Goal: Check status: Check status

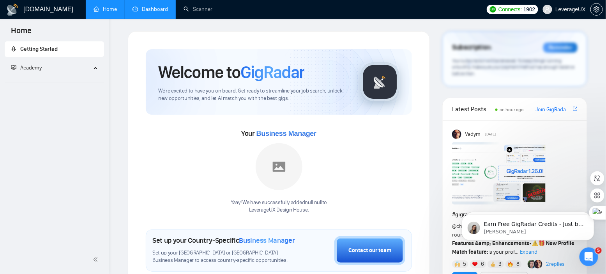
click at [138, 12] on link "Dashboard" at bounding box center [150, 9] width 35 height 7
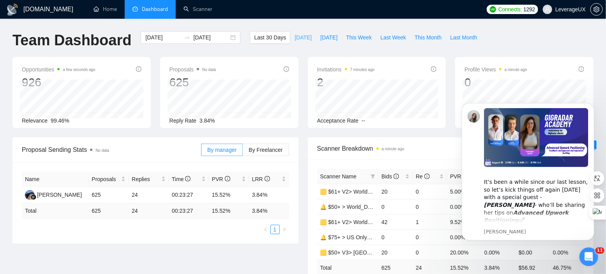
click at [299, 39] on span "[DATE]" at bounding box center [303, 37] width 17 height 9
click at [321, 40] on span "[DATE]" at bounding box center [329, 37] width 17 height 9
type input "[DATE]"
click at [379, 39] on button "Last Week" at bounding box center [393, 37] width 34 height 12
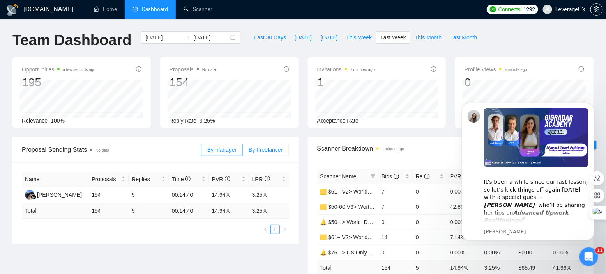
click at [254, 144] on label "By Freelancer" at bounding box center [266, 149] width 46 height 12
click at [243, 152] on input "By Freelancer" at bounding box center [243, 152] width 0 height 0
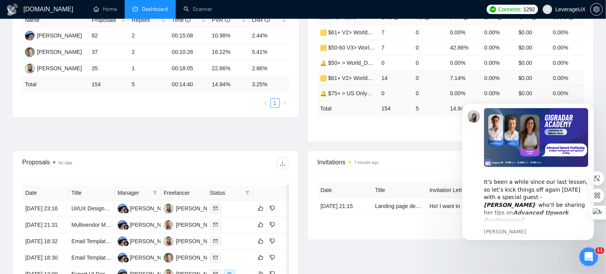
scroll to position [157, 0]
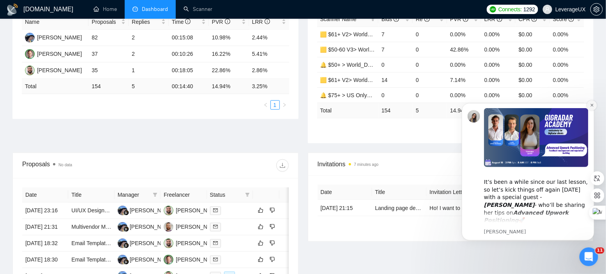
click at [592, 106] on icon "Dismiss notification" at bounding box center [592, 105] width 4 height 4
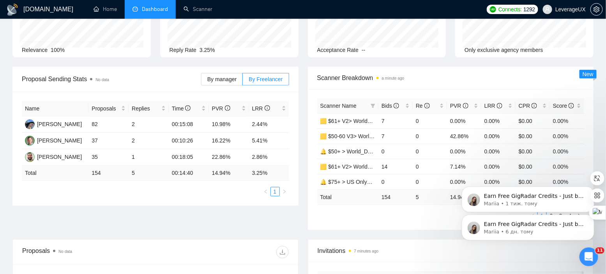
scroll to position [0, 0]
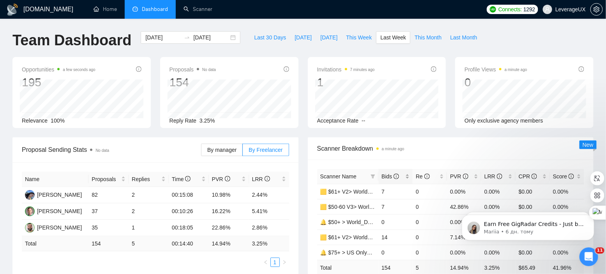
click at [386, 176] on span "Bids" at bounding box center [391, 176] width 18 height 6
click at [385, 175] on span "Bids" at bounding box center [391, 176] width 18 height 6
click at [422, 39] on span "This Month" at bounding box center [428, 37] width 27 height 9
type input "[DATE]"
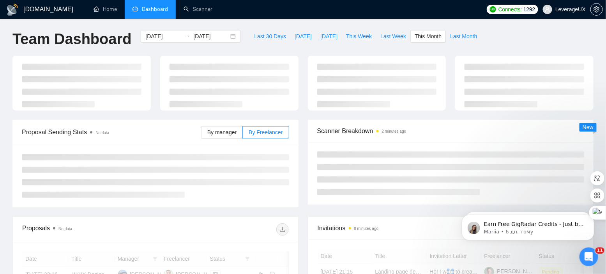
scroll to position [2, 0]
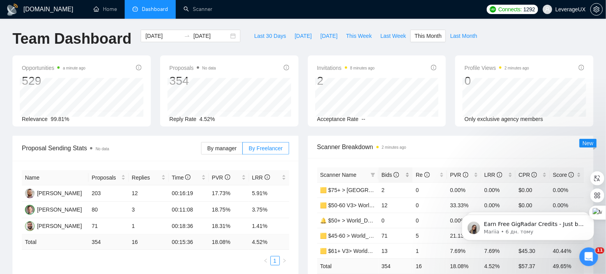
click at [392, 172] on span "Bids" at bounding box center [391, 175] width 18 height 6
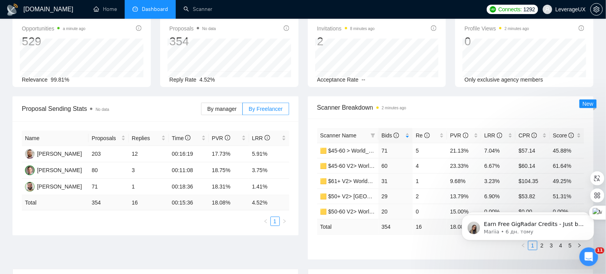
scroll to position [42, 0]
